Goal: Task Accomplishment & Management: Manage account settings

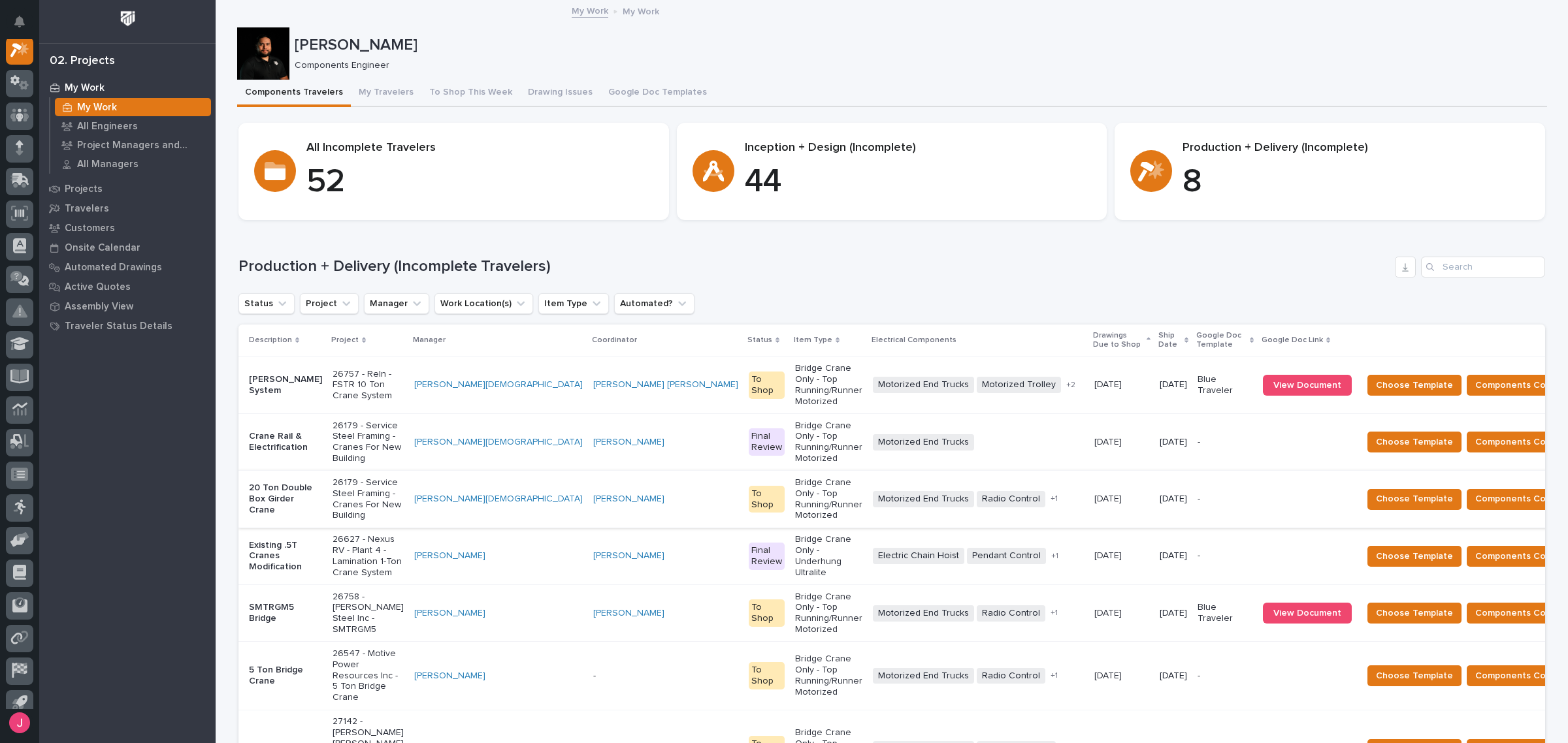
scroll to position [163, 0]
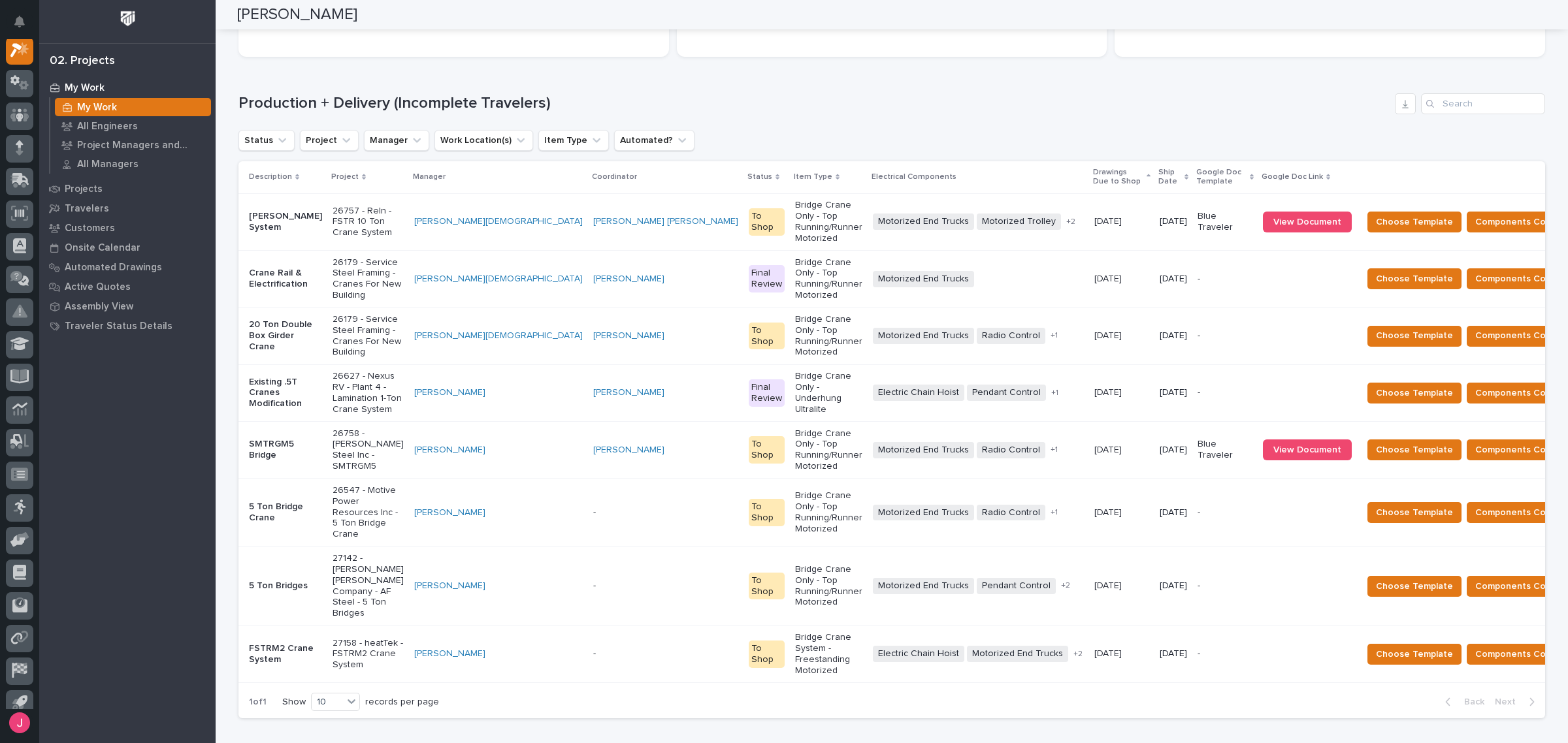
click at [1224, 138] on div "Status Project Manager Work Location(s) Item Type Automated?" at bounding box center [891, 140] width 1307 height 21
click at [377, 213] on p "26757 - Reln - FSTR 10 Ton Crane System" at bounding box center [368, 222] width 71 height 33
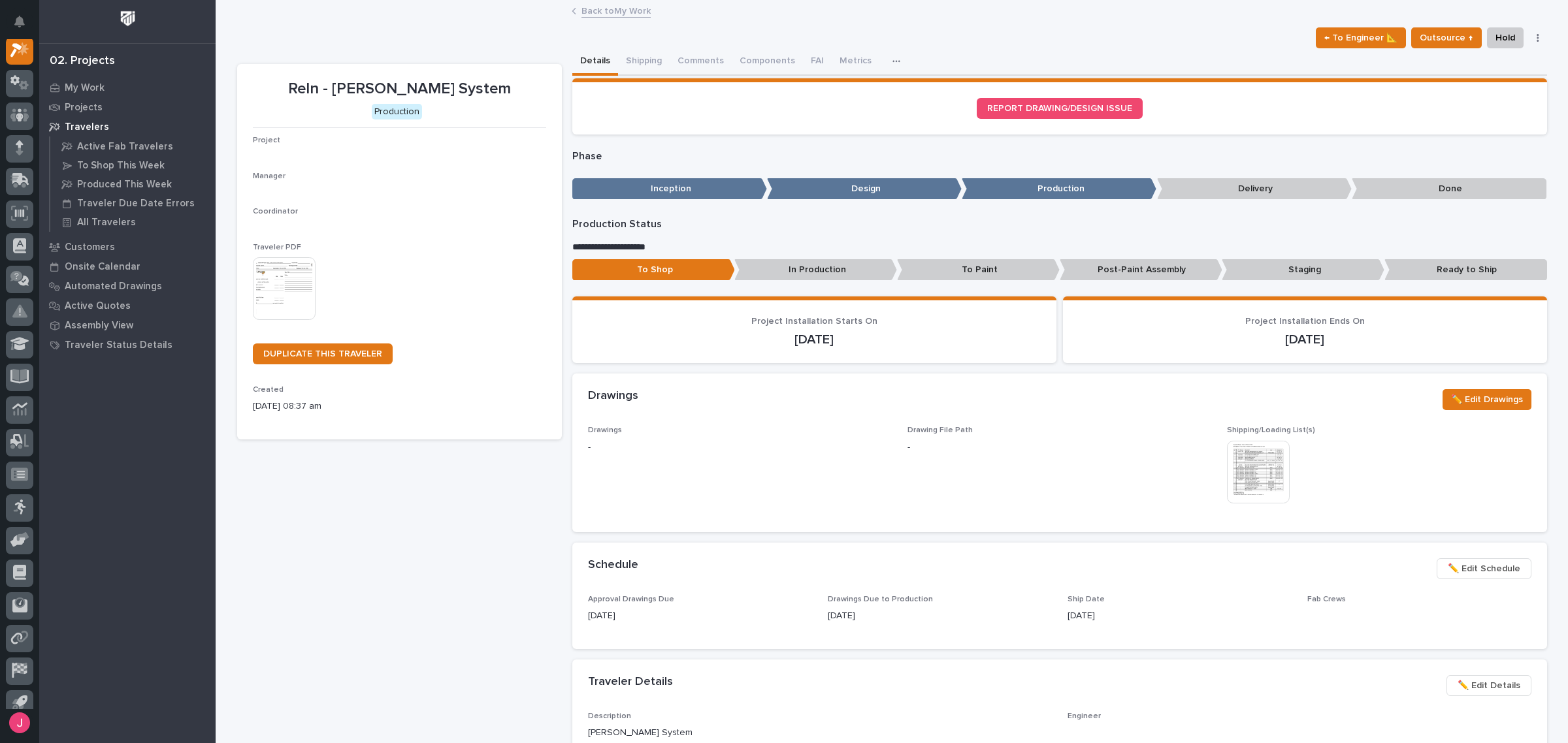
scroll to position [33, 0]
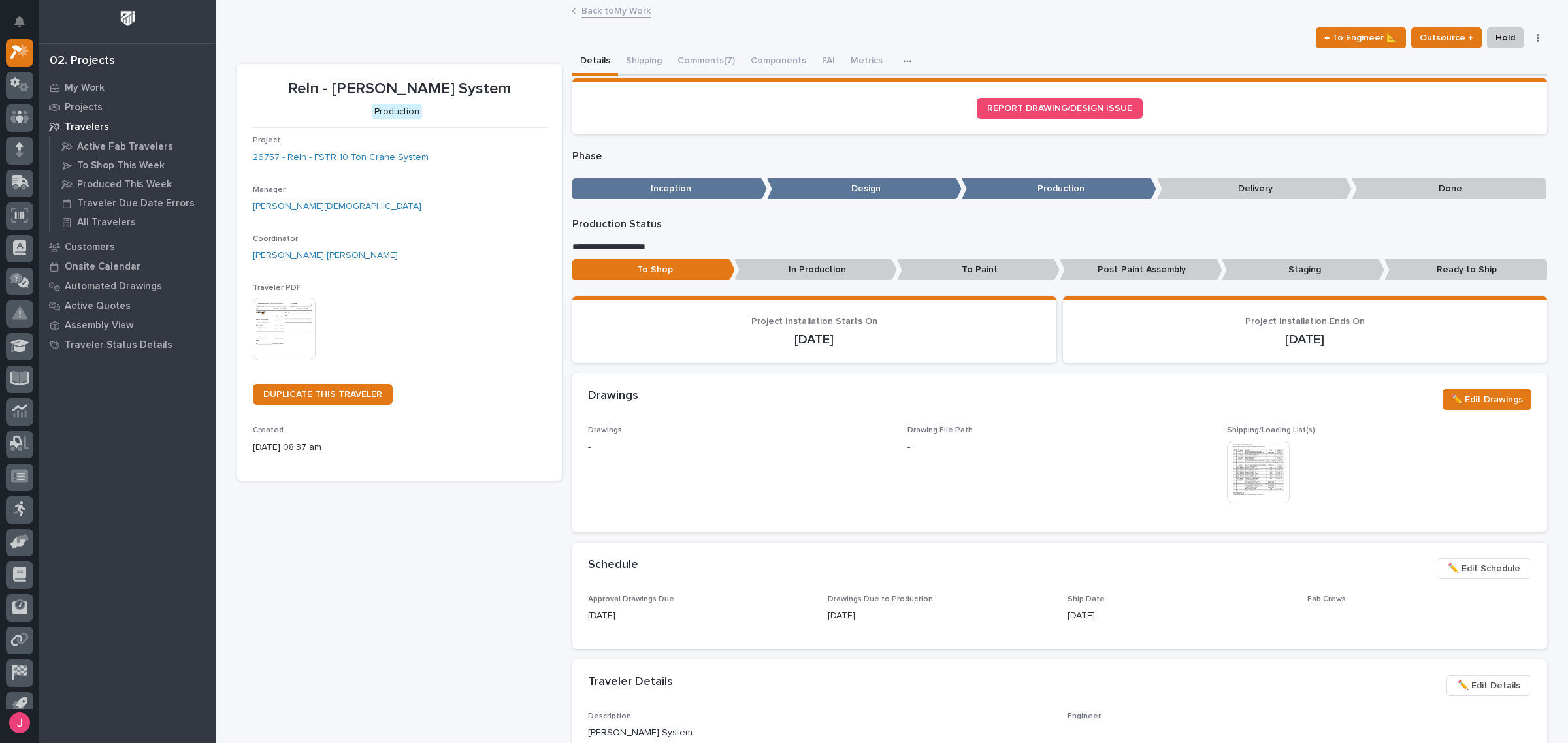
click at [1264, 482] on img at bounding box center [1259, 472] width 63 height 63
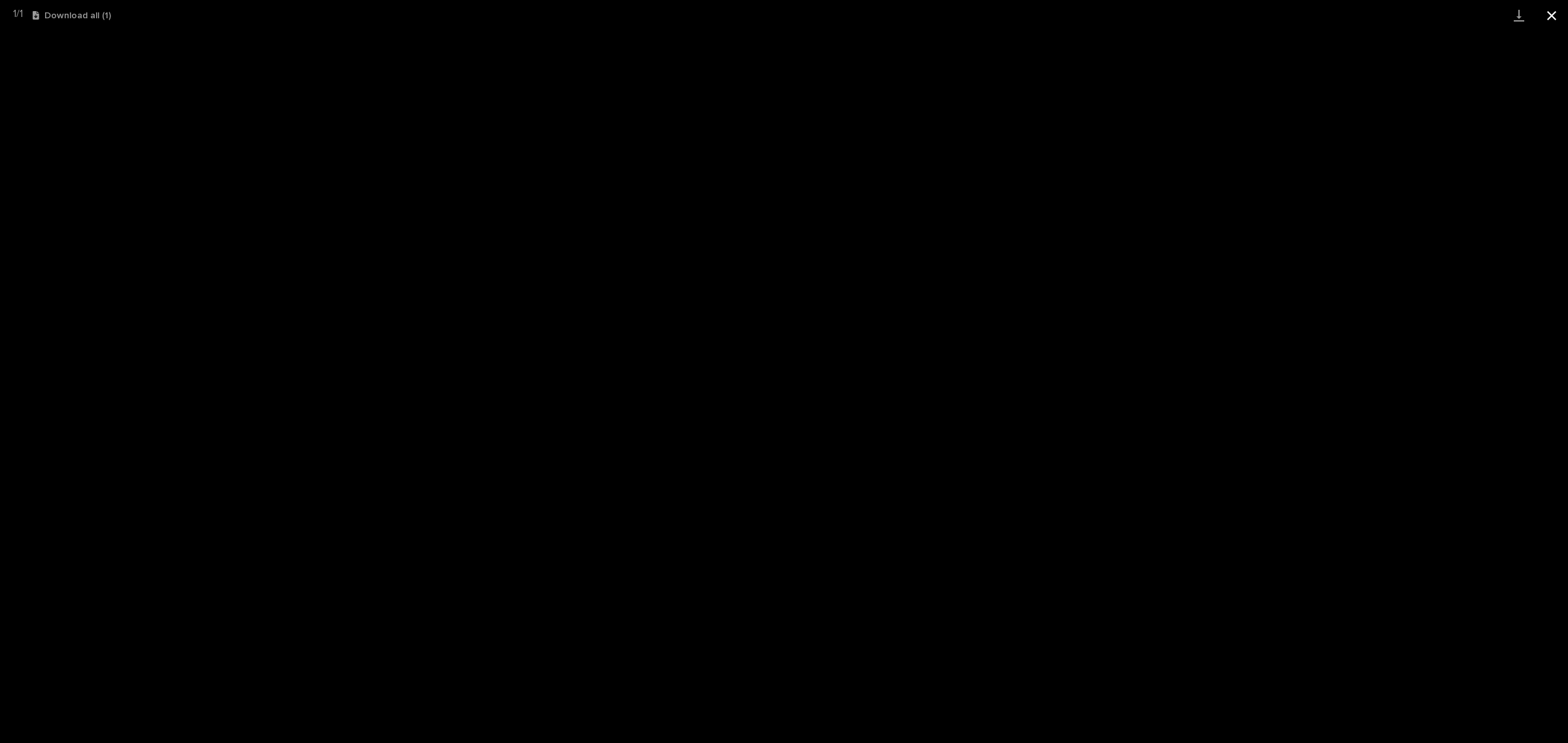
click at [1551, 11] on button "Close gallery" at bounding box center [1551, 15] width 33 height 31
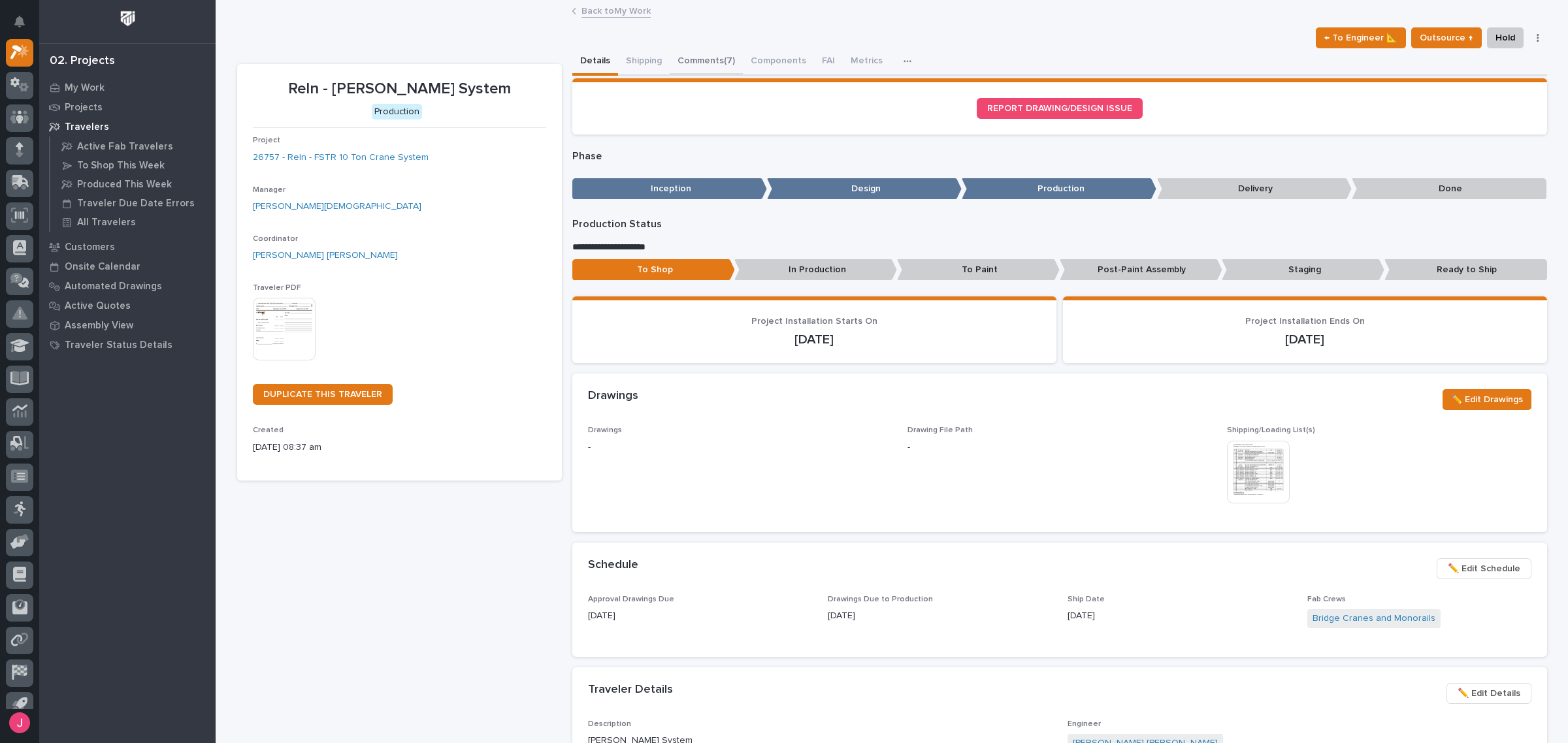
click at [694, 66] on button "Comments (7)" at bounding box center [706, 61] width 73 height 27
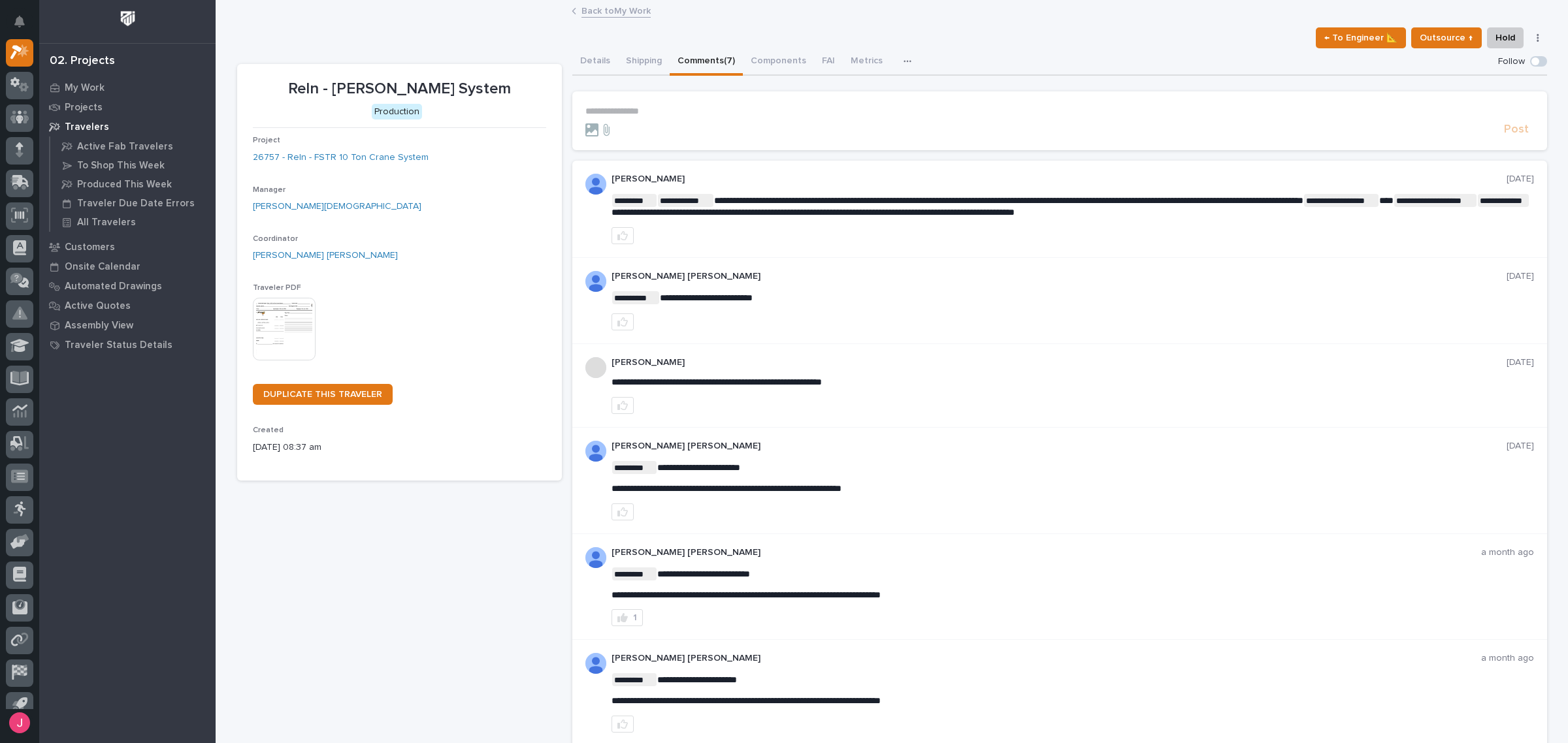
click at [583, 56] on button "Details" at bounding box center [594, 61] width 45 height 27
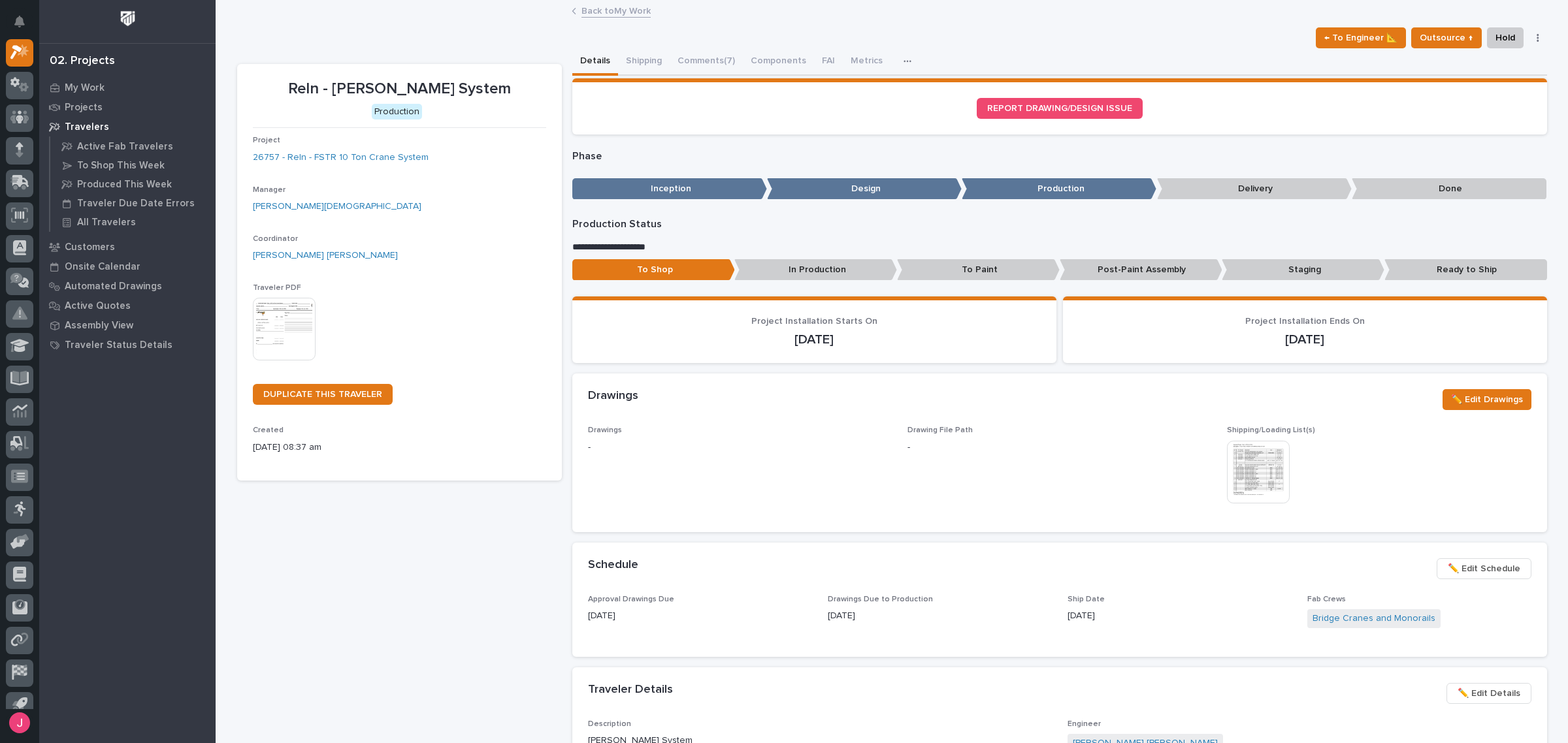
click at [621, 10] on link "Back to My Work" at bounding box center [615, 10] width 69 height 15
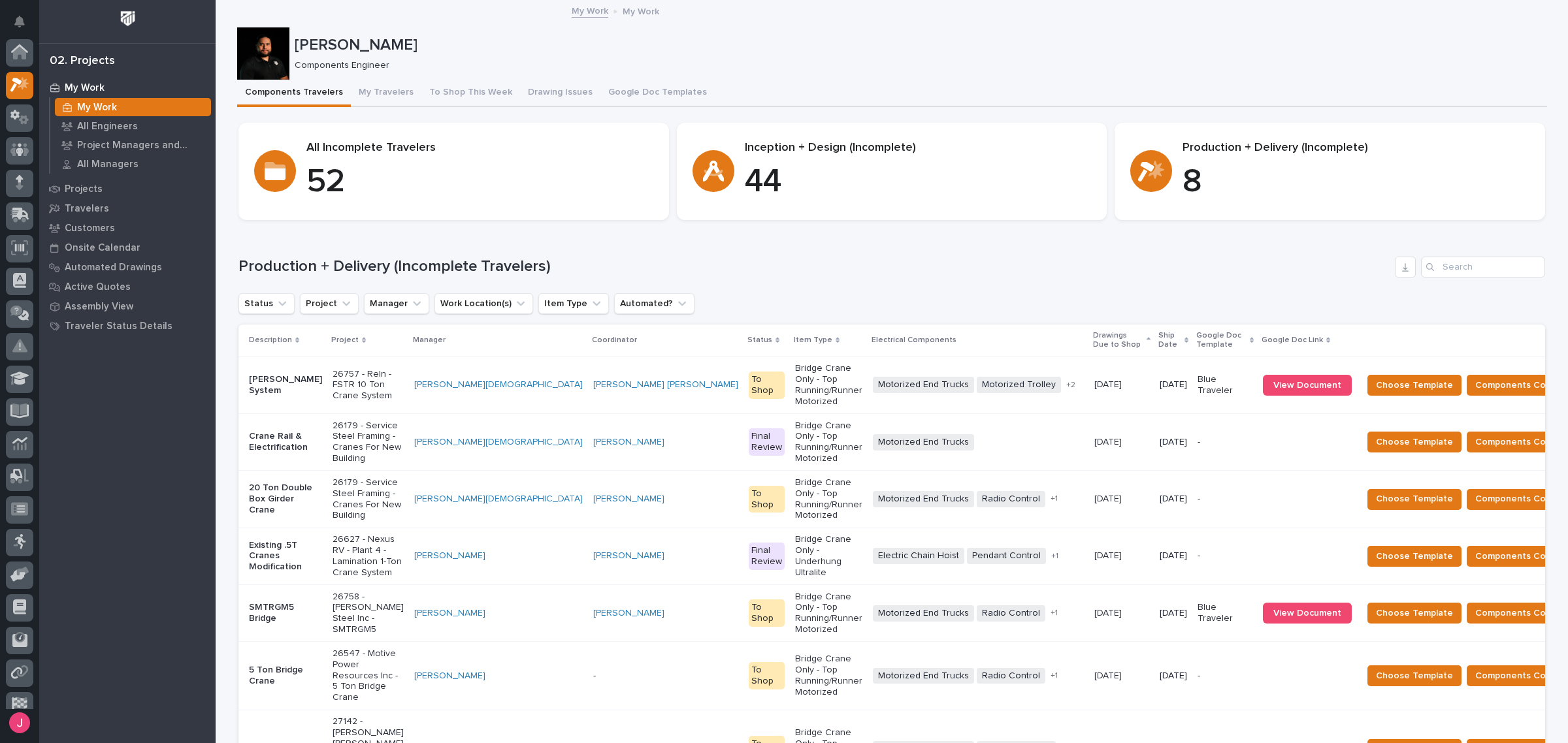
scroll to position [35, 0]
click at [1468, 388] on button "Components Complete" at bounding box center [1525, 385] width 117 height 21
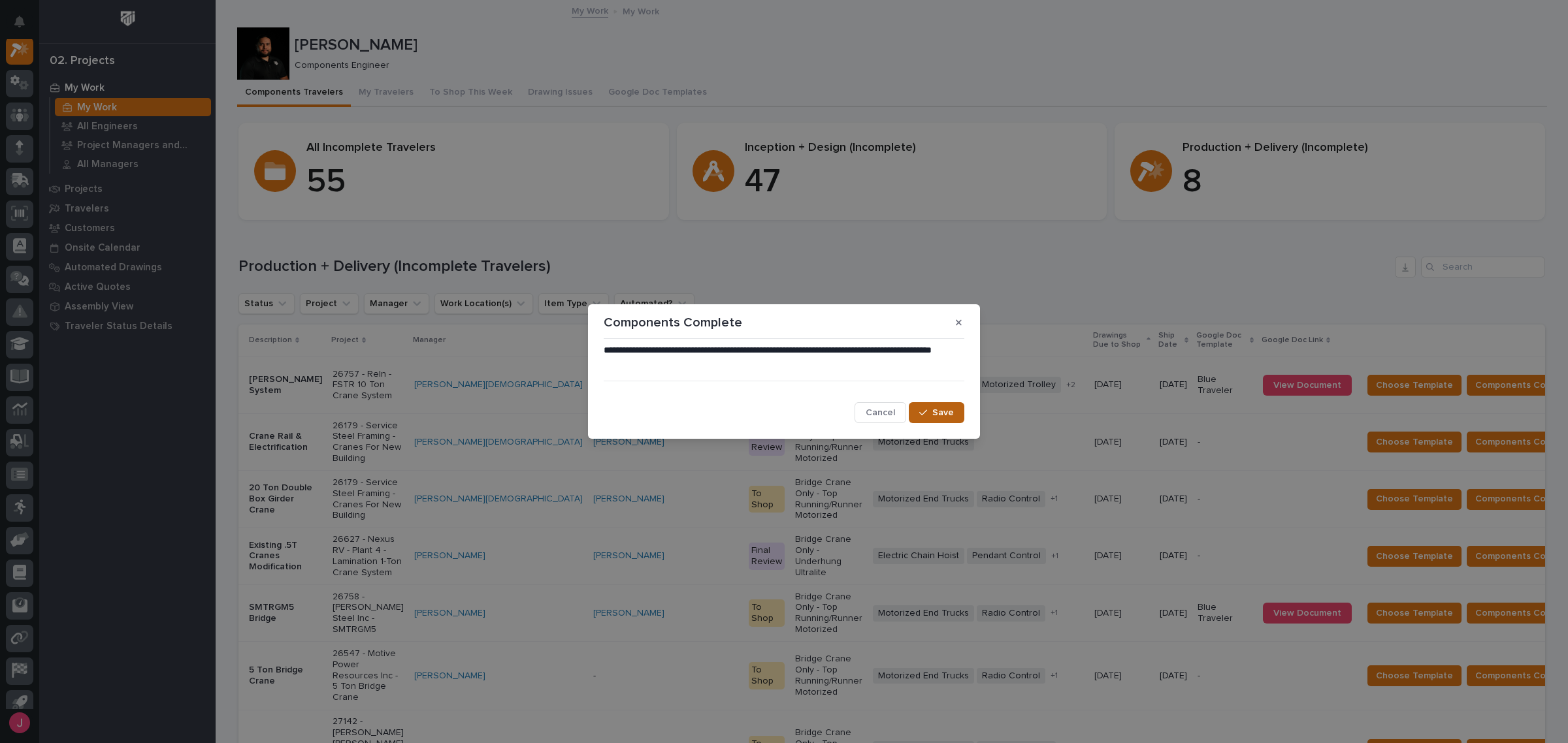
click at [927, 411] on icon "button" at bounding box center [923, 413] width 8 height 9
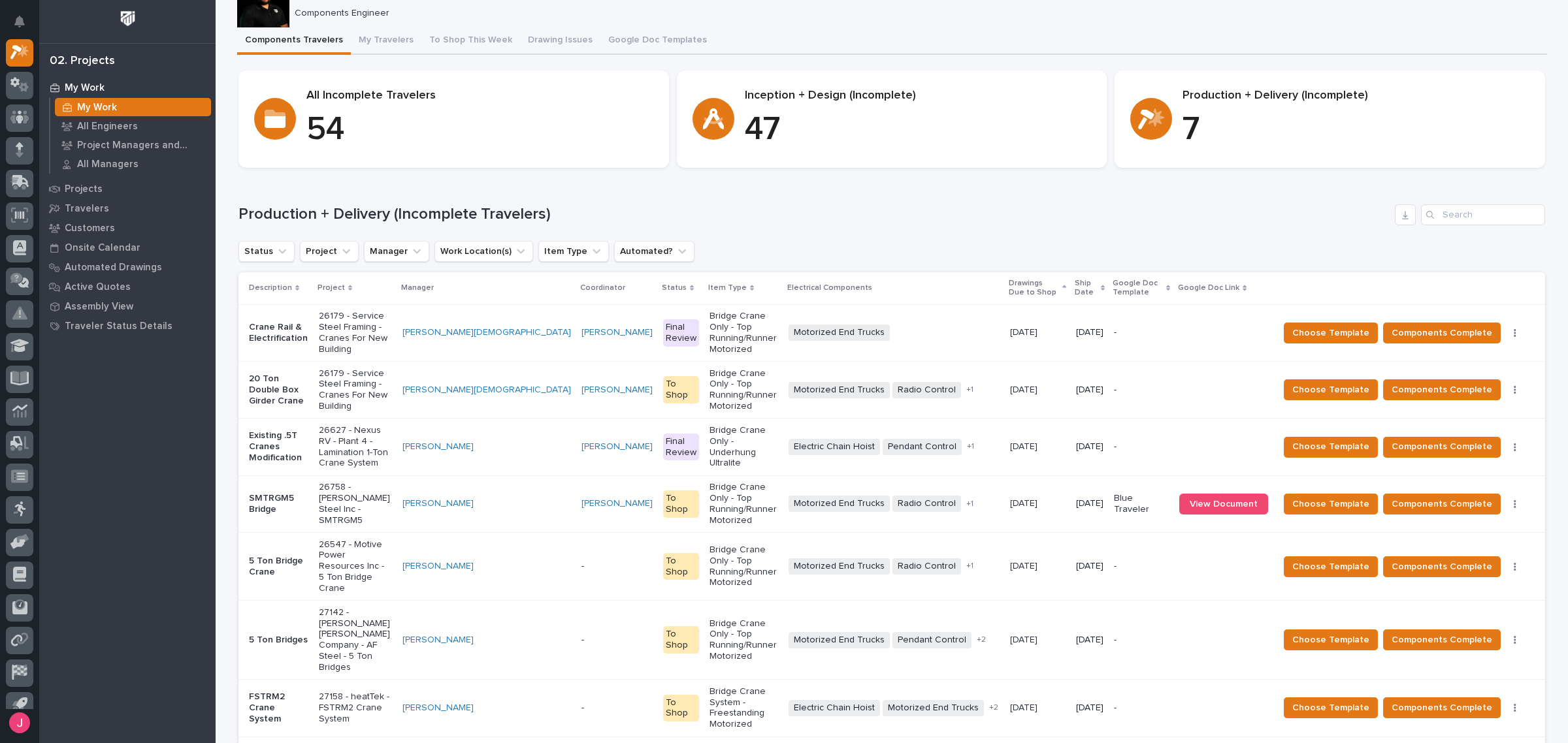
scroll to position [82, 0]
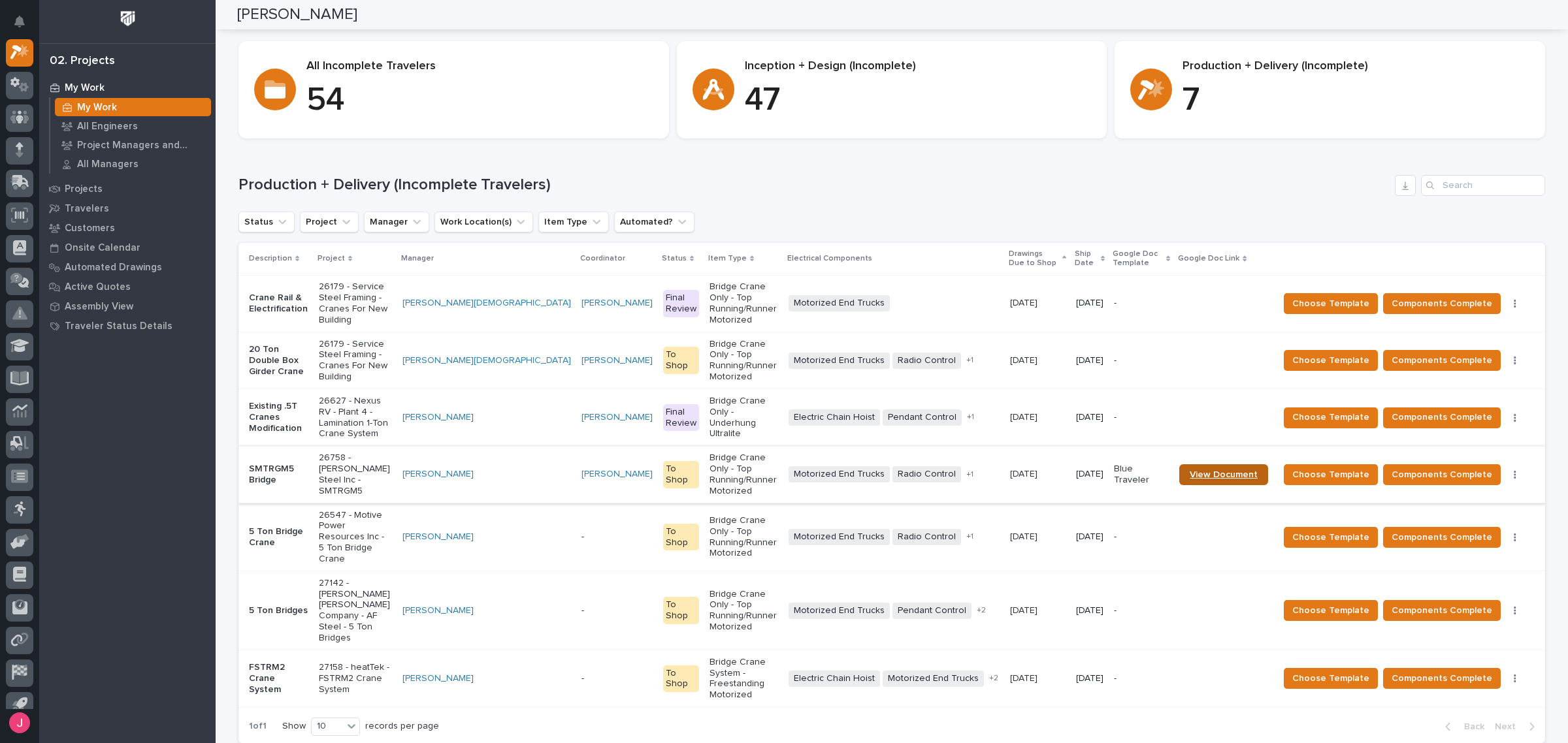
click at [1249, 464] on link "View Document" at bounding box center [1223, 475] width 89 height 21
click at [965, 466] on div "Motorized End Trucks Radio Control Wire Rope Hoist + 1" at bounding box center [894, 474] width 211 height 16
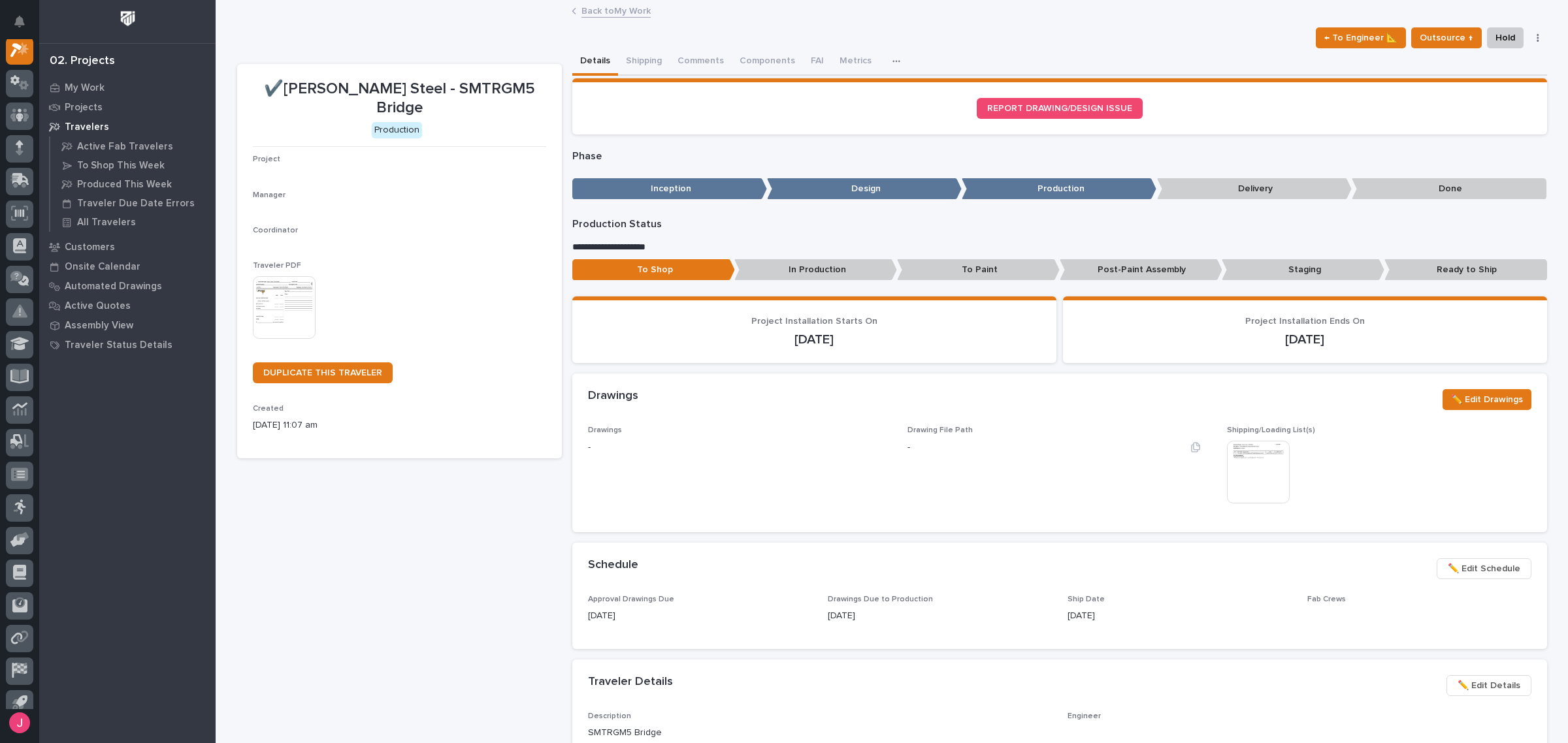
scroll to position [33, 0]
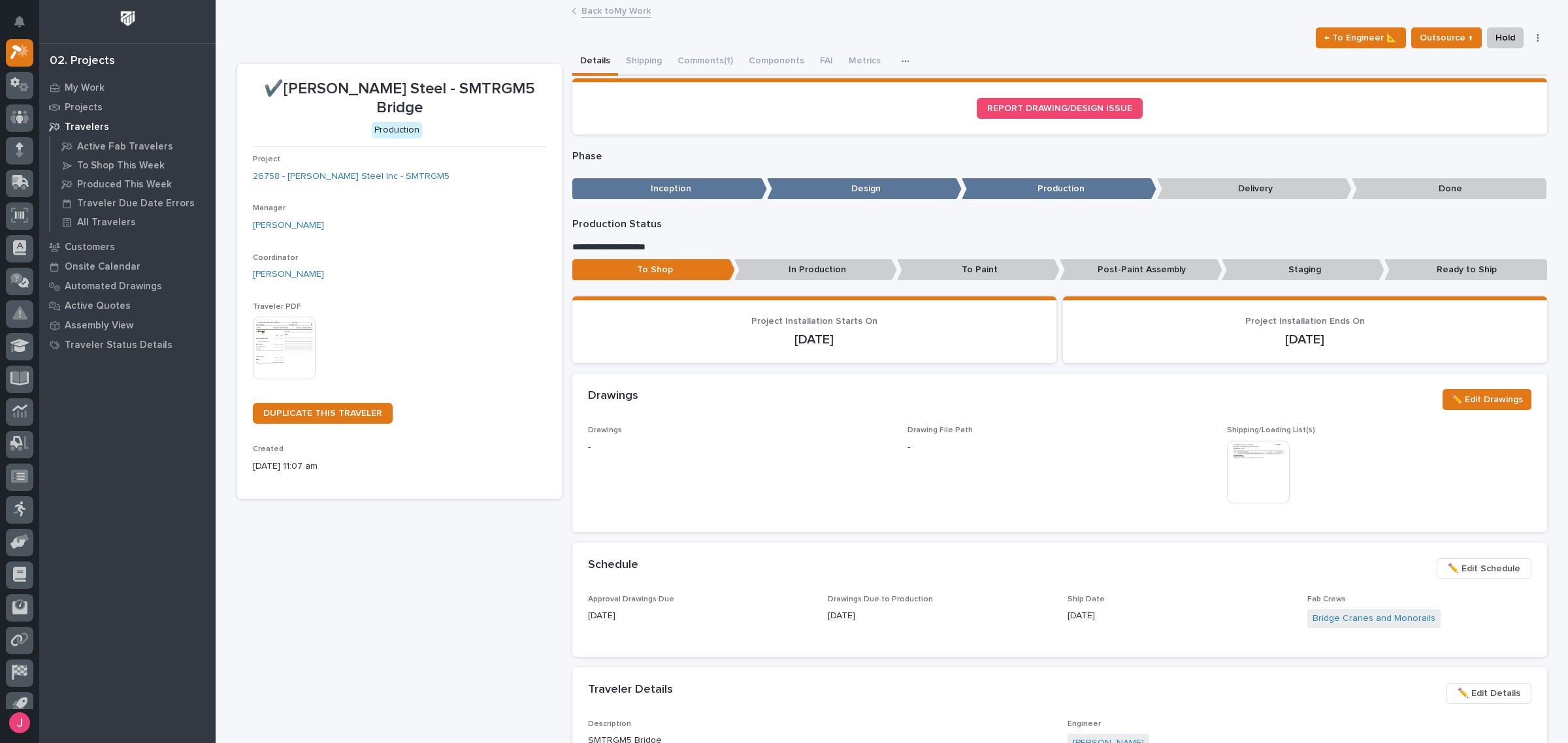
click at [1259, 472] on img at bounding box center [1259, 472] width 63 height 63
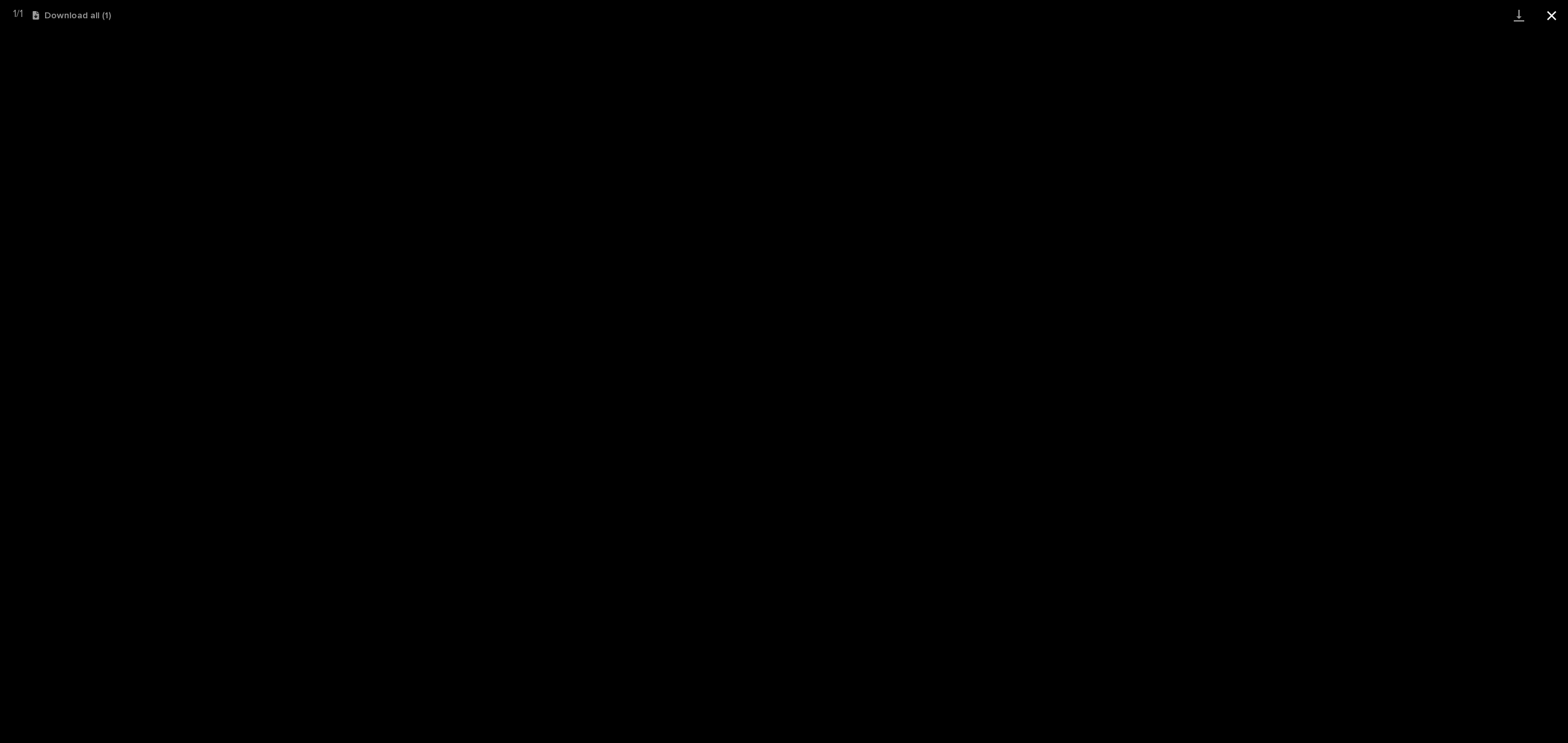
click at [1550, 15] on button "Close gallery" at bounding box center [1551, 15] width 33 height 31
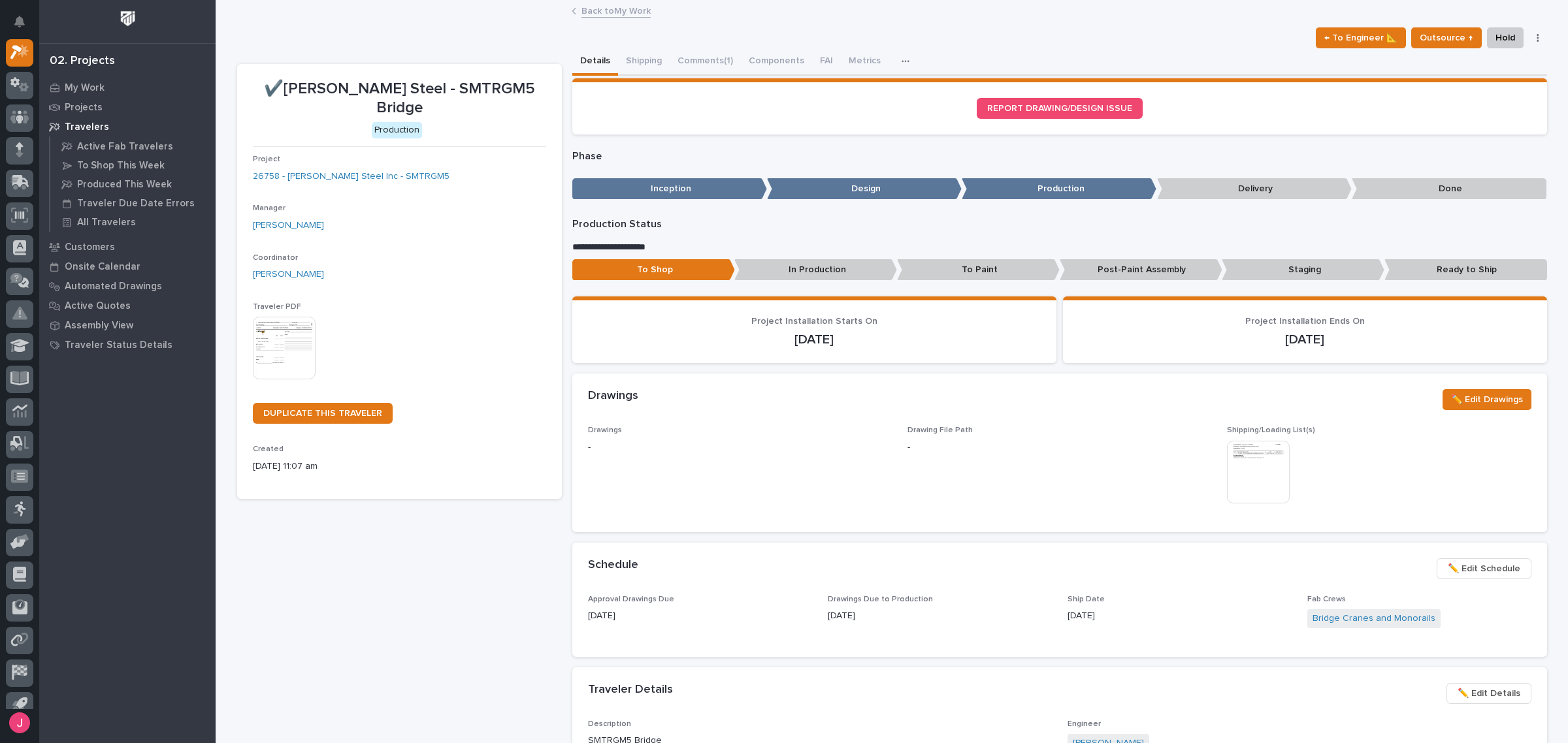
click at [622, 15] on link "Back to My Work" at bounding box center [615, 10] width 69 height 15
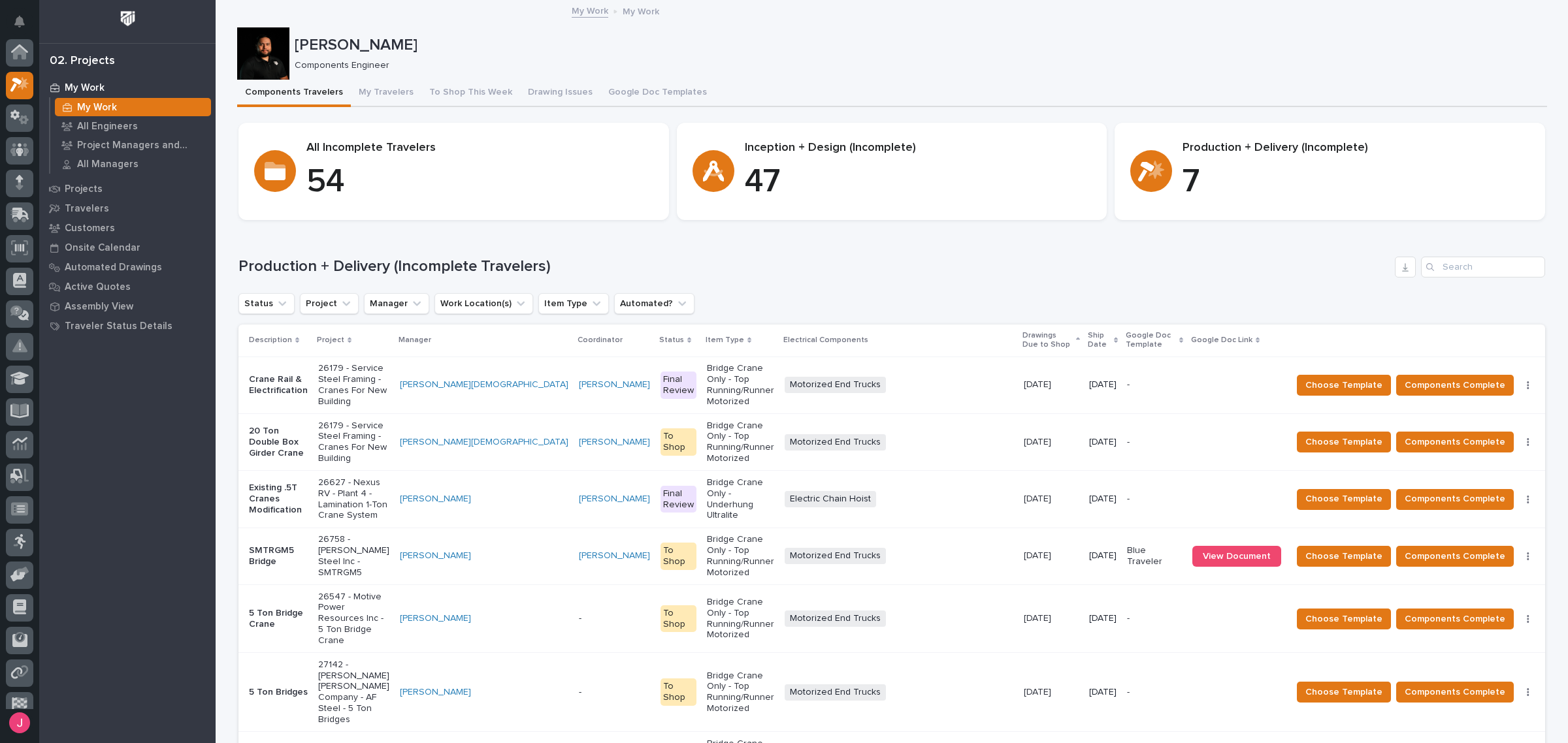
scroll to position [35, 0]
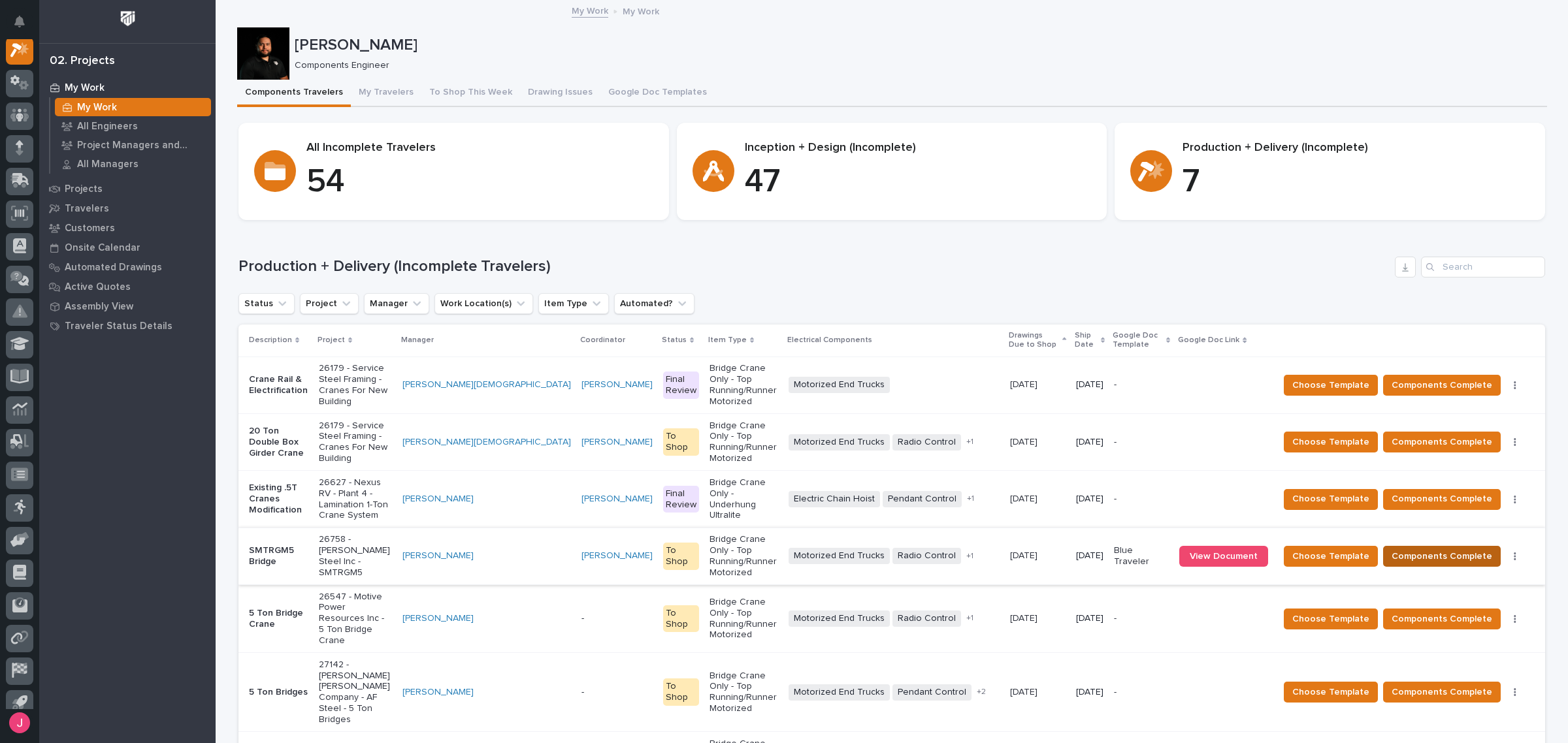
click at [1435, 546] on button "Components Complete" at bounding box center [1442, 557] width 117 height 21
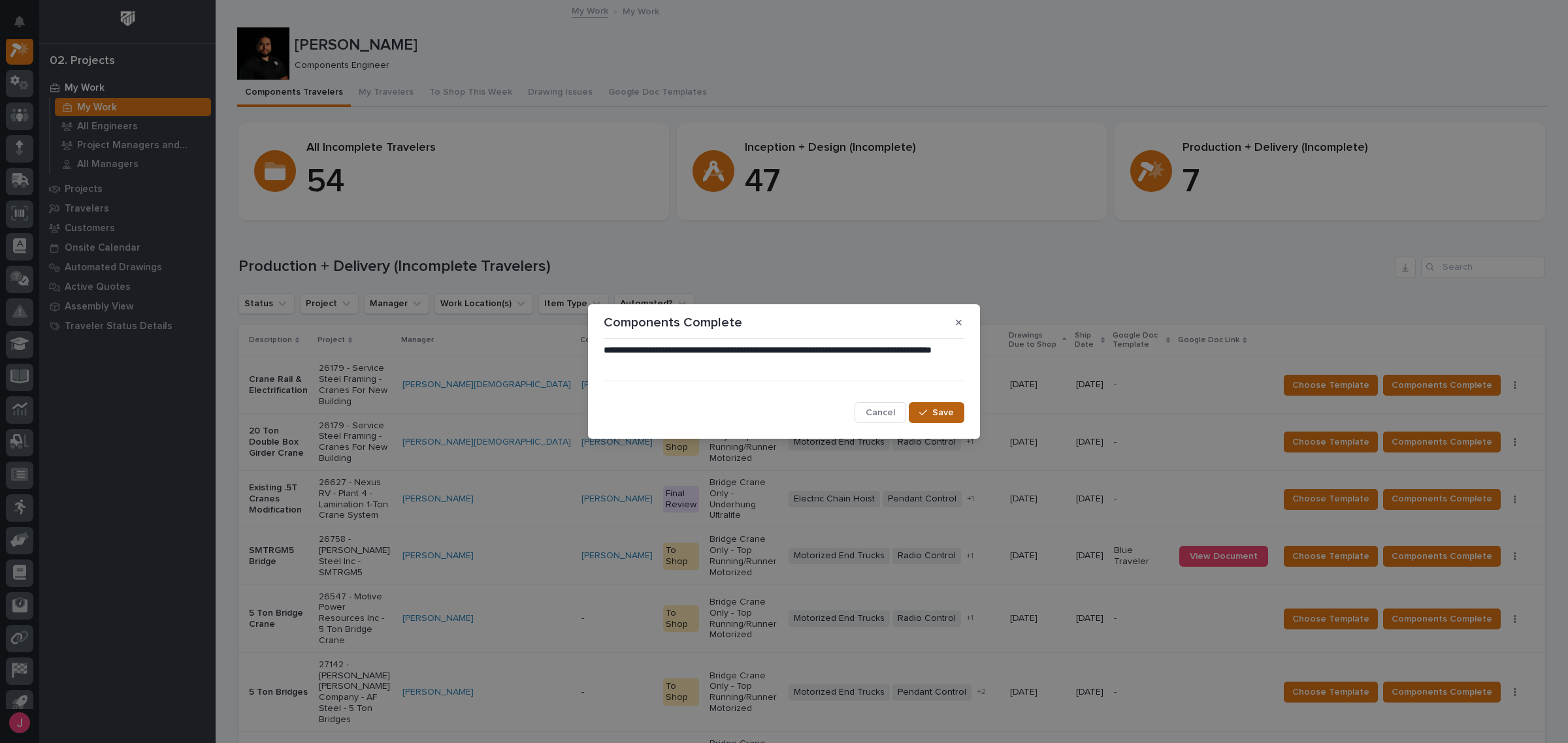
click at [941, 412] on span "Save" at bounding box center [943, 413] width 22 height 12
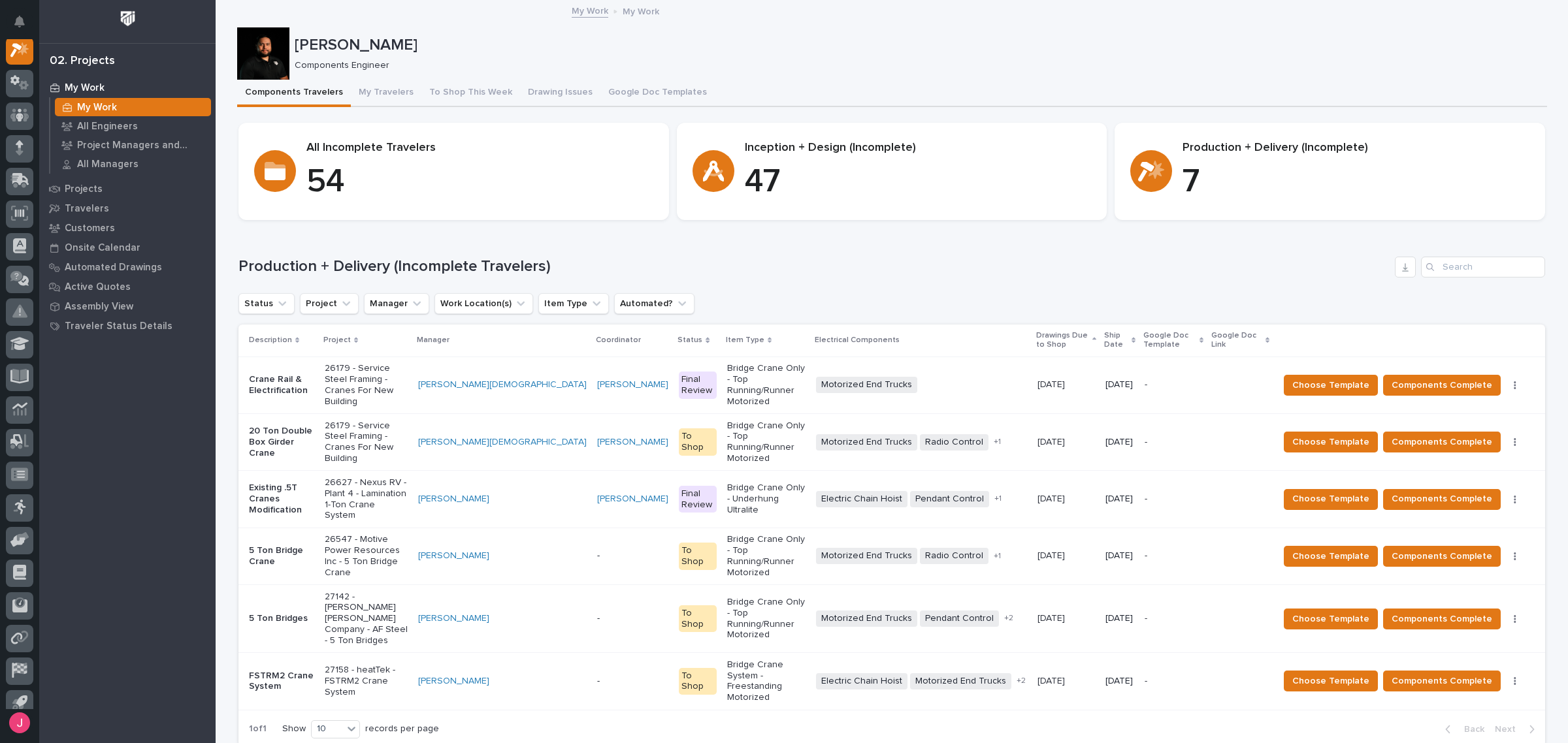
click at [1013, 272] on h1 "Production + Delivery (Incomplete Travelers)" at bounding box center [814, 267] width 1151 height 19
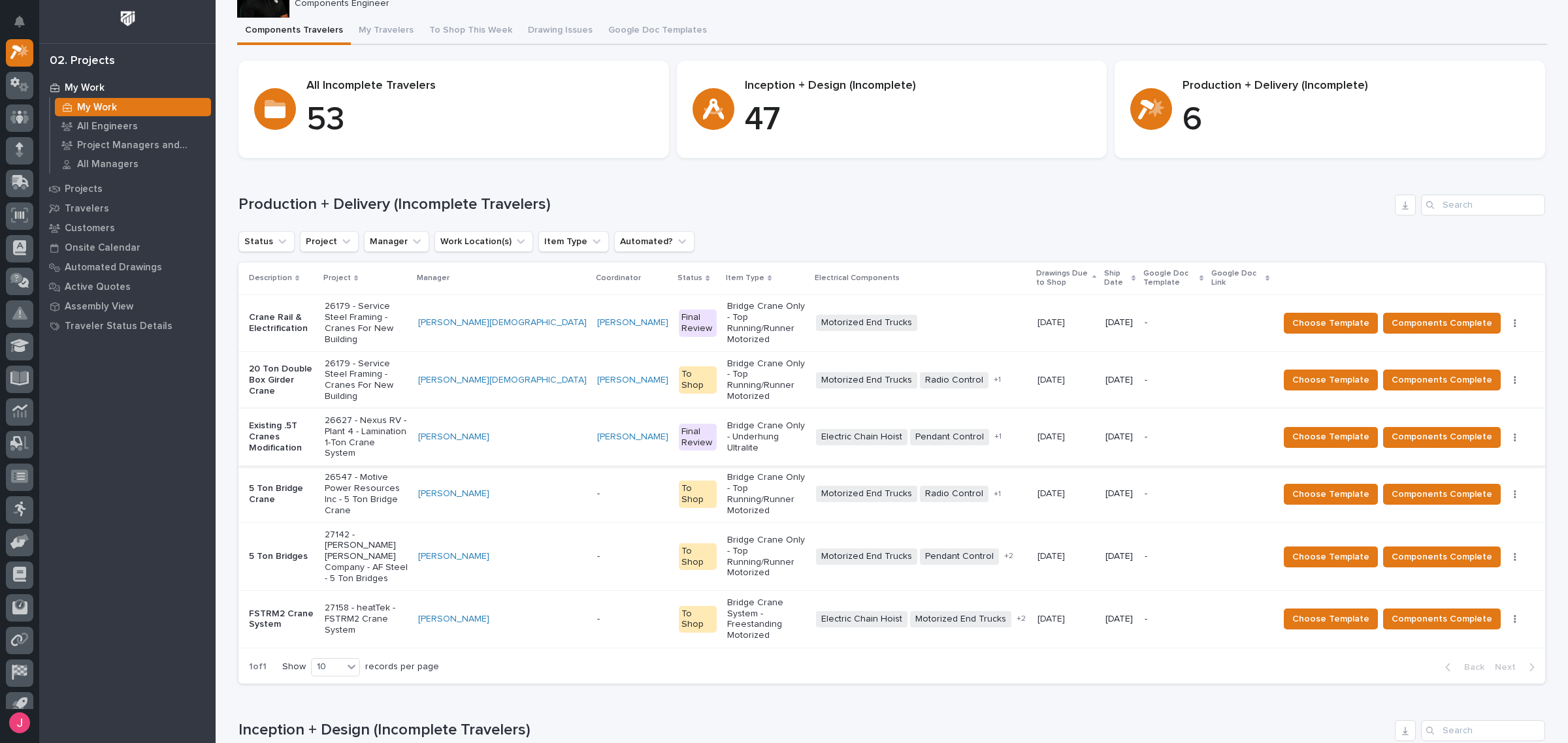
scroll to position [163, 0]
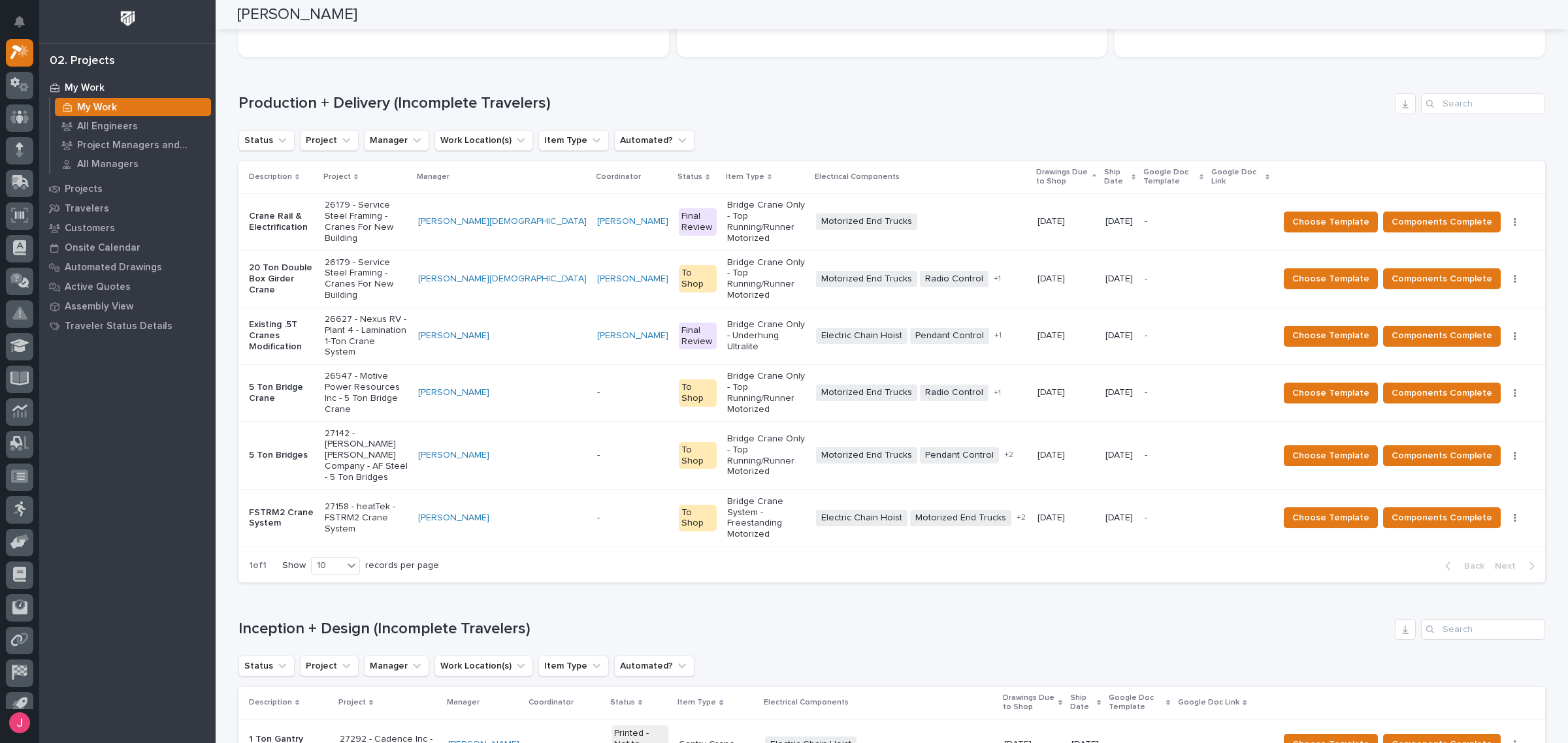
click at [406, 265] on p "26179 - Service Steel Framing - Cranes For New Building" at bounding box center [367, 279] width 84 height 44
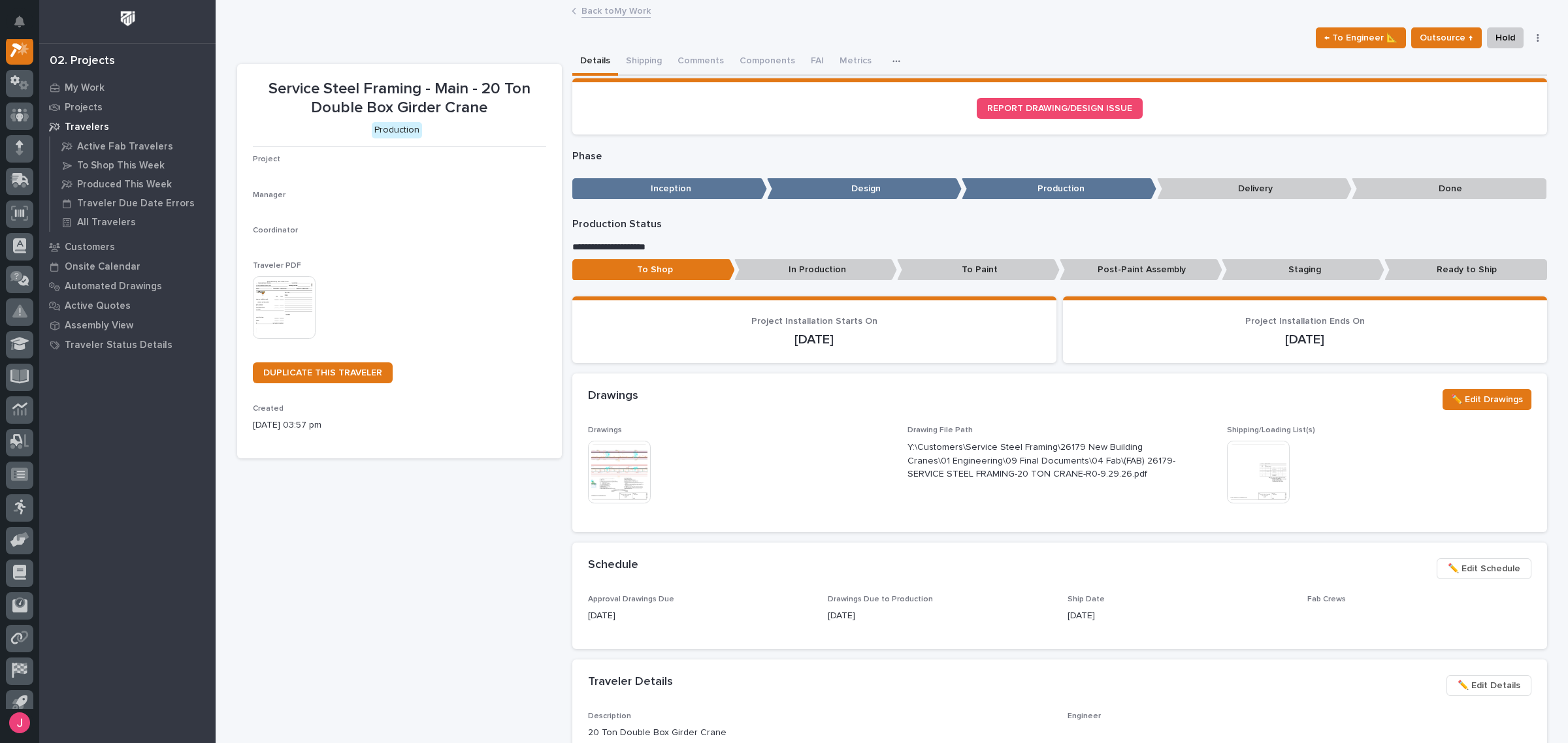
scroll to position [33, 0]
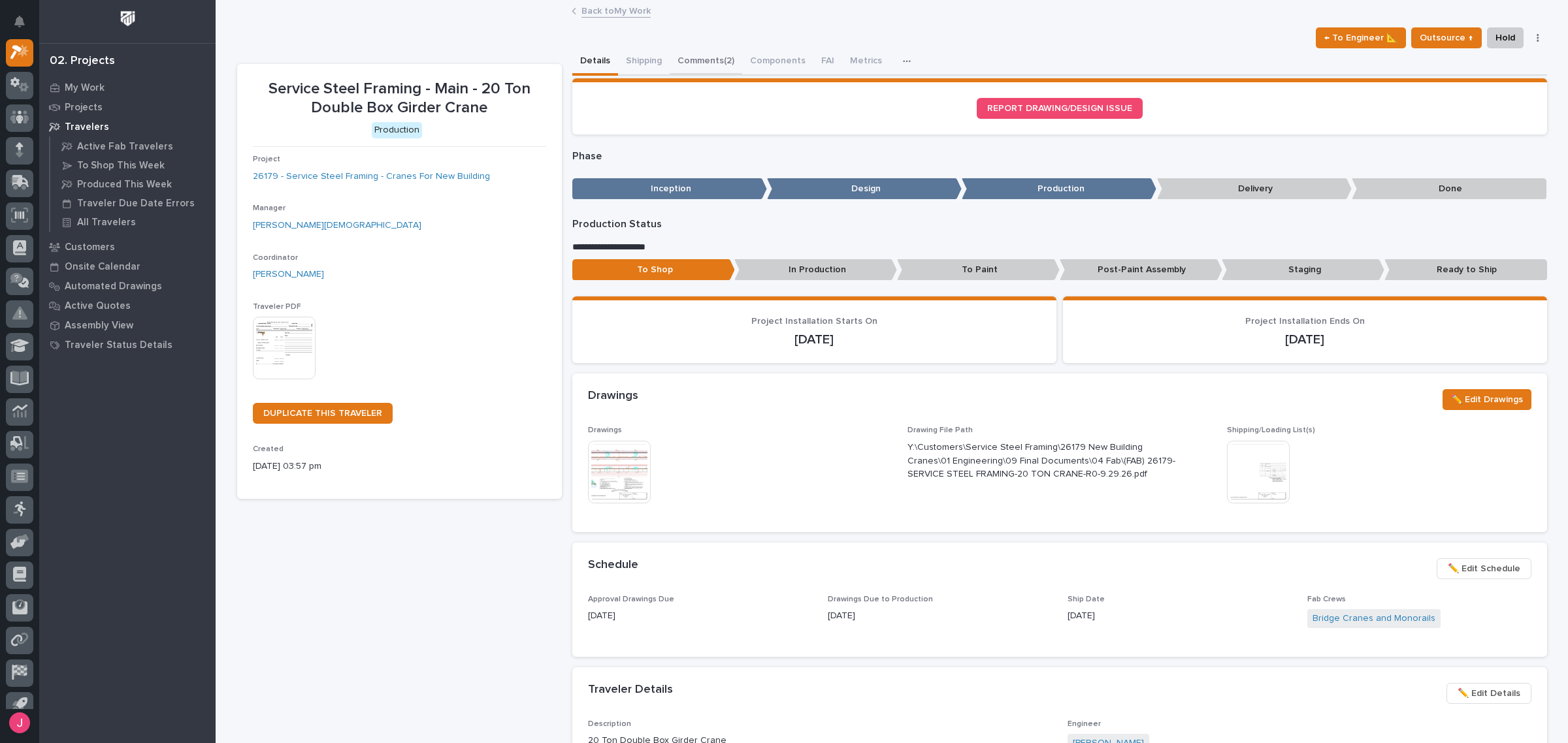
click at [671, 60] on button "Comments (2)" at bounding box center [706, 61] width 73 height 27
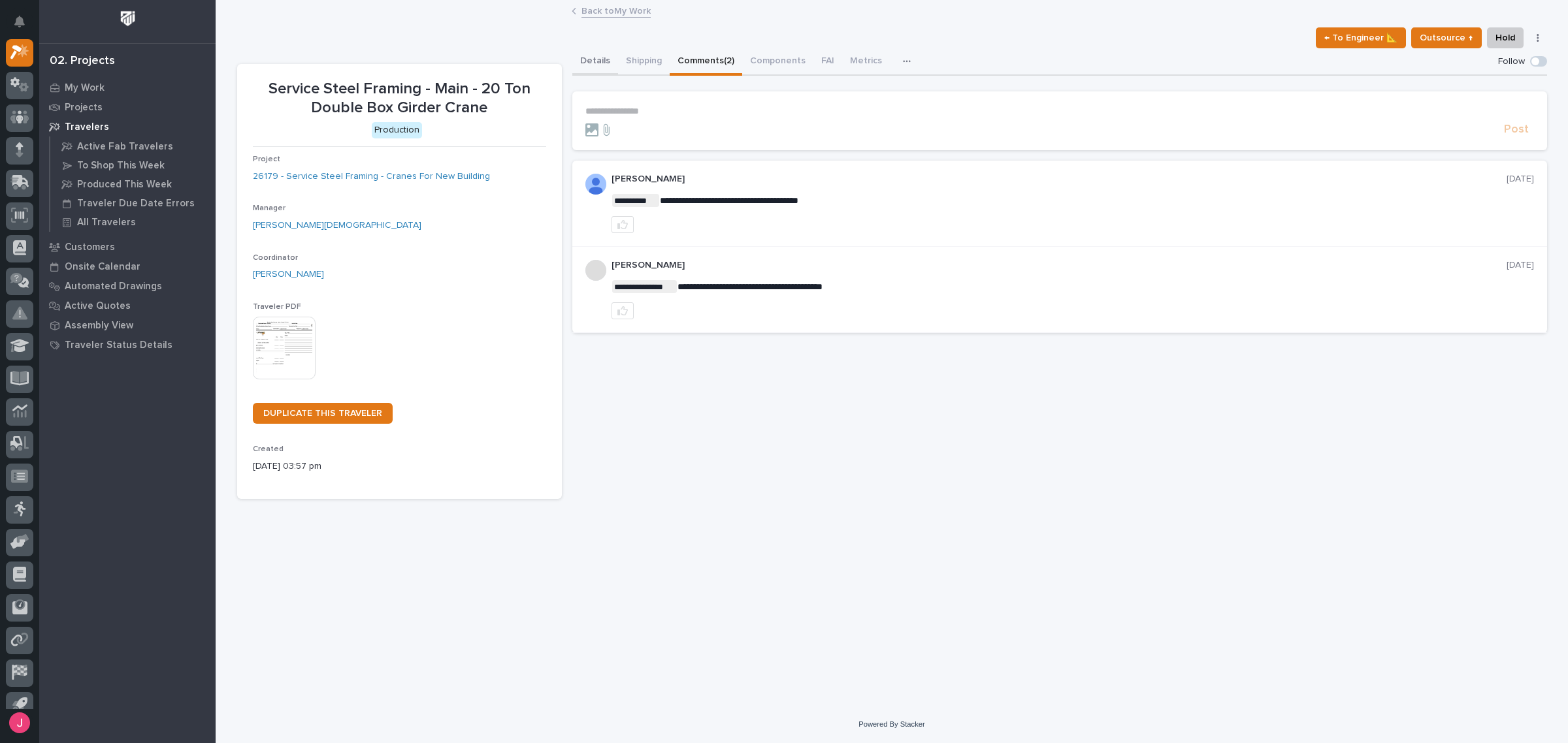
click at [580, 56] on button "Details" at bounding box center [594, 61] width 45 height 27
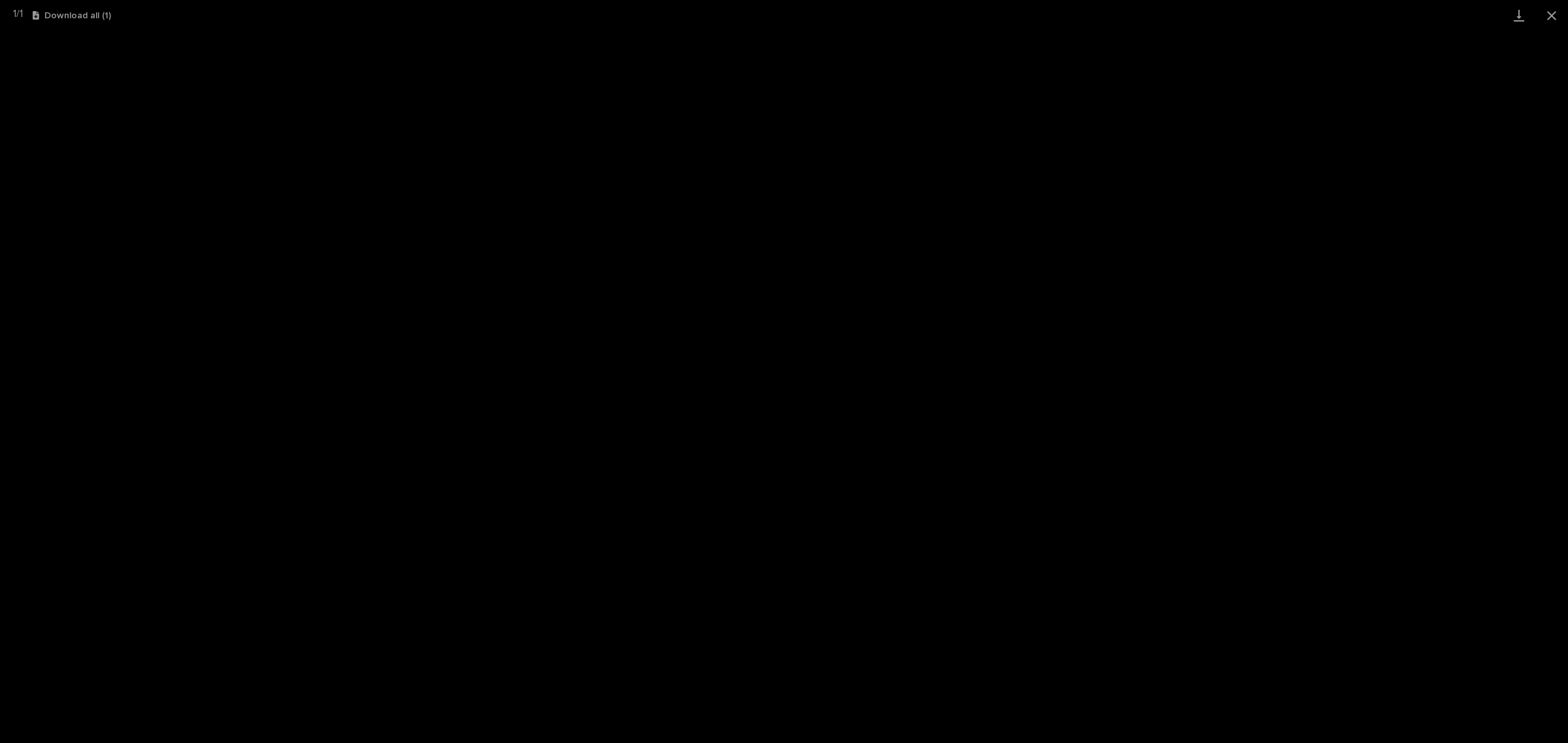
scroll to position [33, 0]
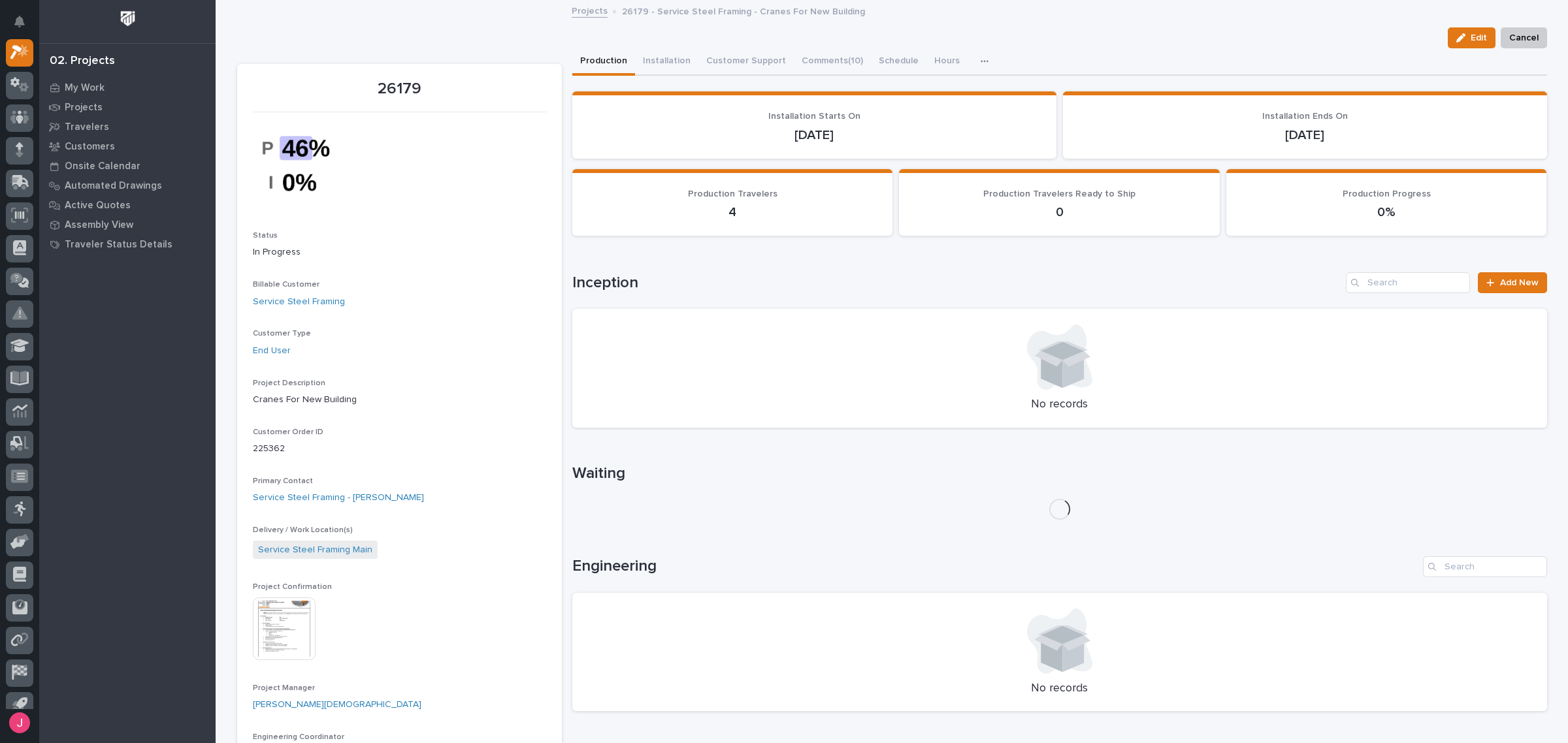
scroll to position [245, 0]
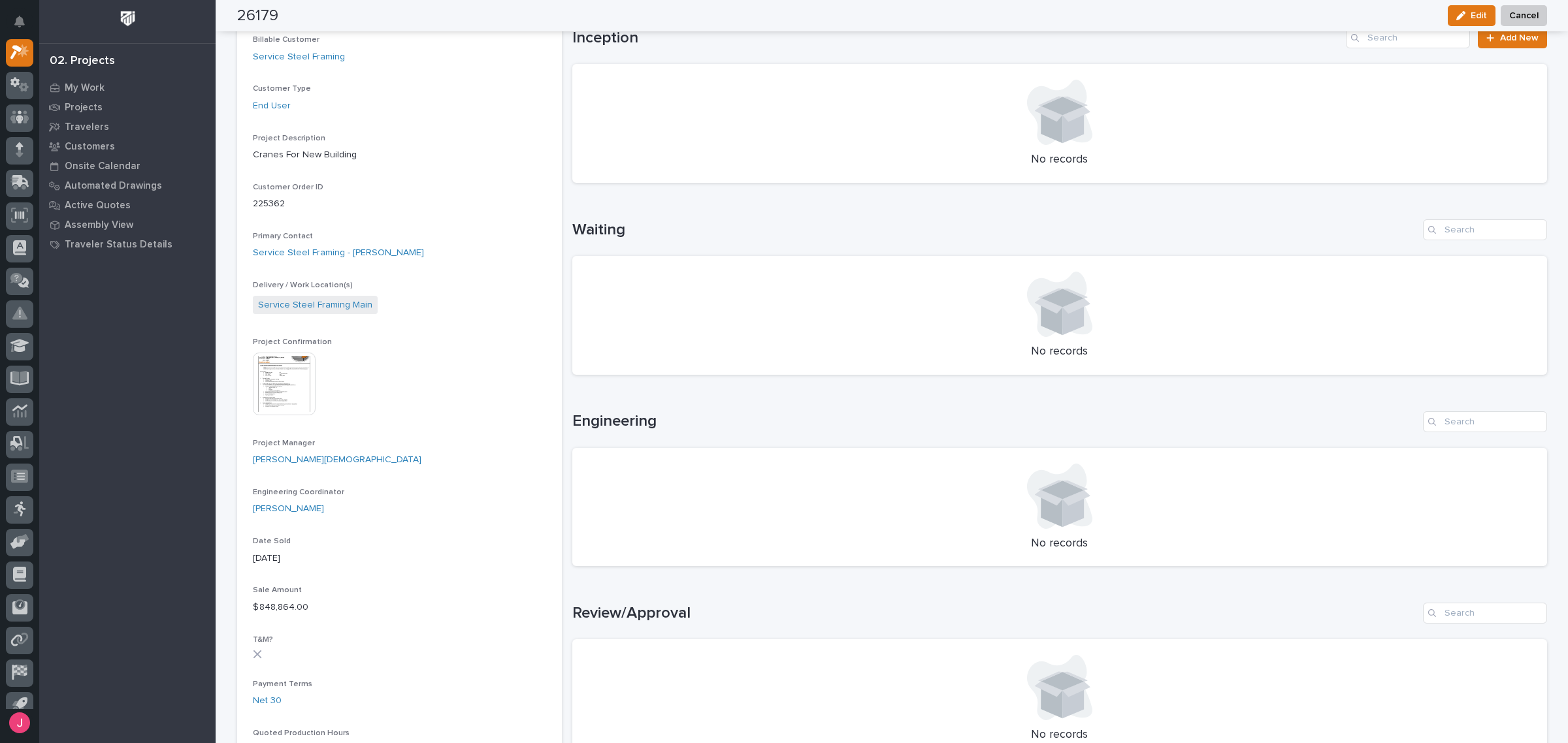
click at [276, 369] on img at bounding box center [284, 384] width 63 height 63
